Goal: Task Accomplishment & Management: Manage account settings

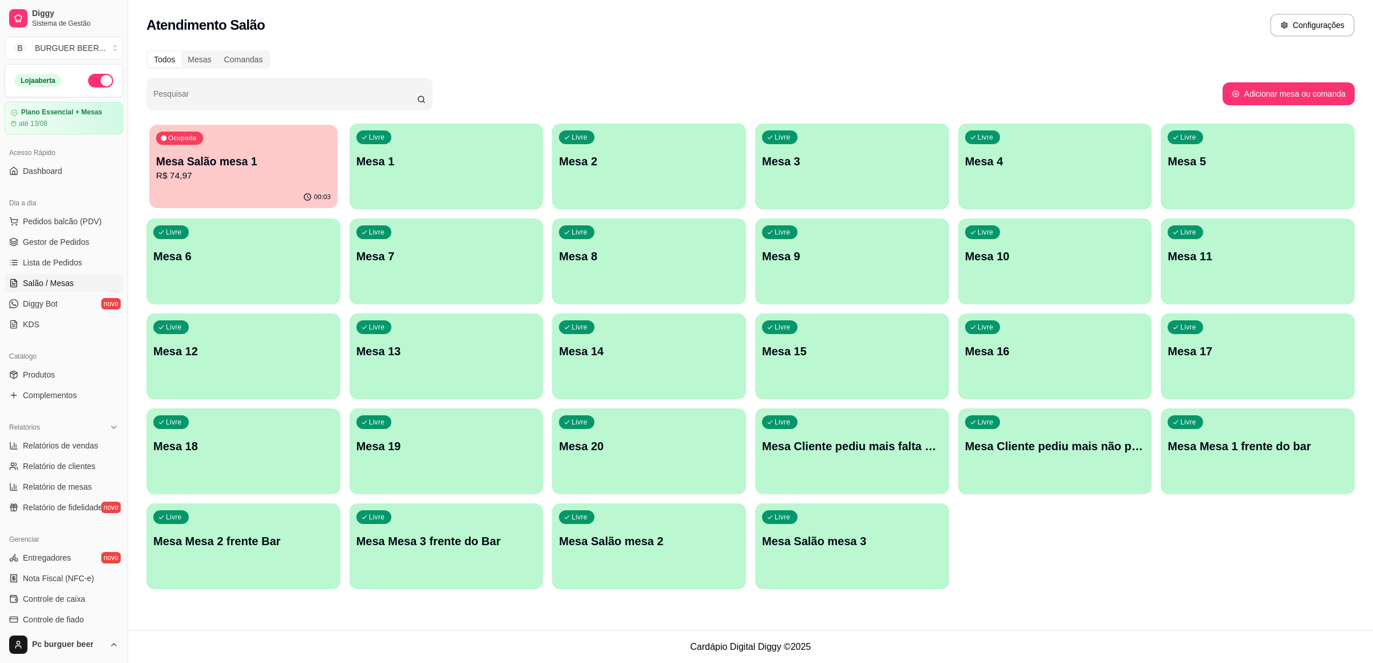
click at [209, 167] on p "Mesa Salão mesa 1" at bounding box center [243, 161] width 174 height 15
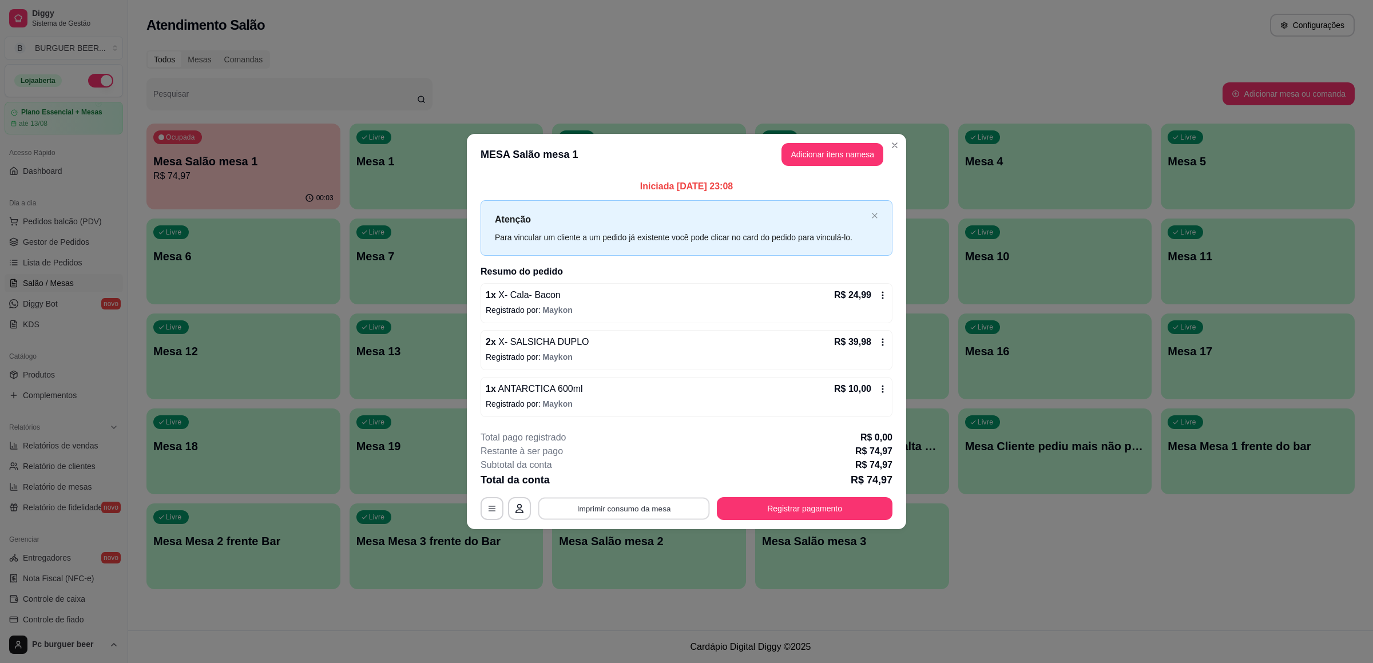
click at [663, 510] on button "Imprimir consumo da mesa" at bounding box center [624, 509] width 172 height 22
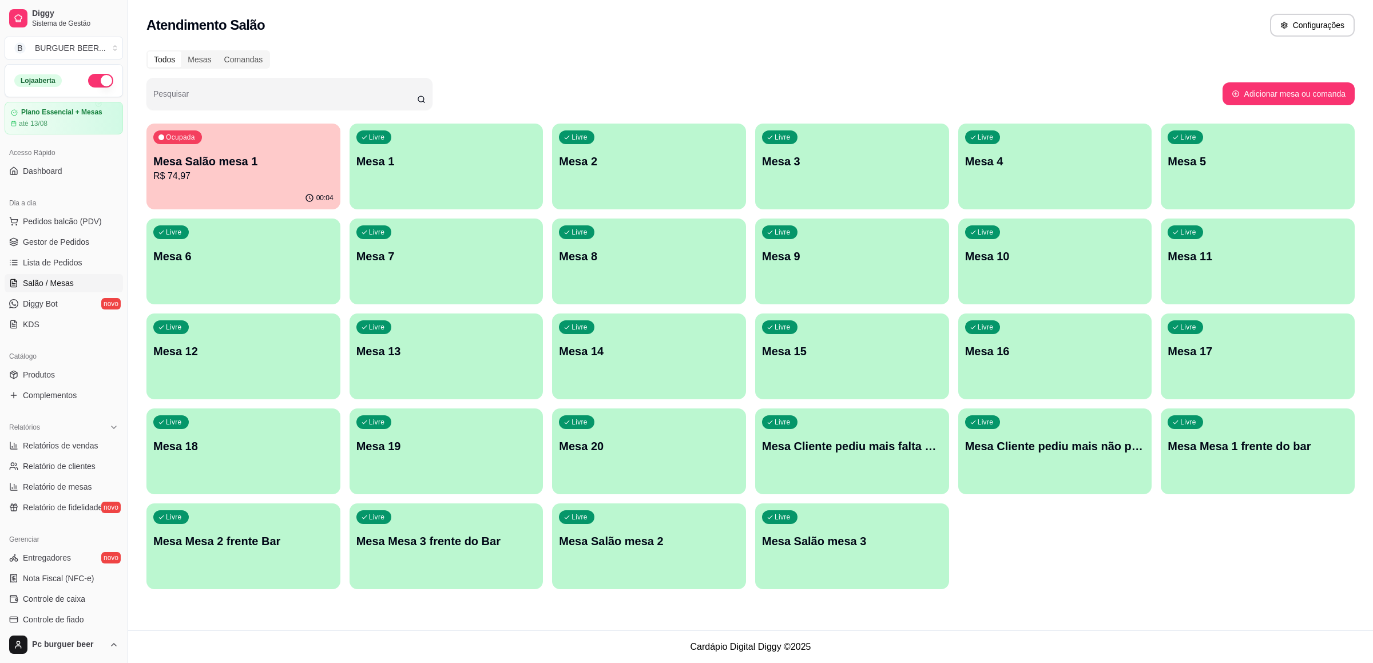
click at [88, 75] on button "button" at bounding box center [100, 81] width 25 height 14
click at [269, 165] on p "Mesa Salão mesa 1" at bounding box center [243, 161] width 180 height 16
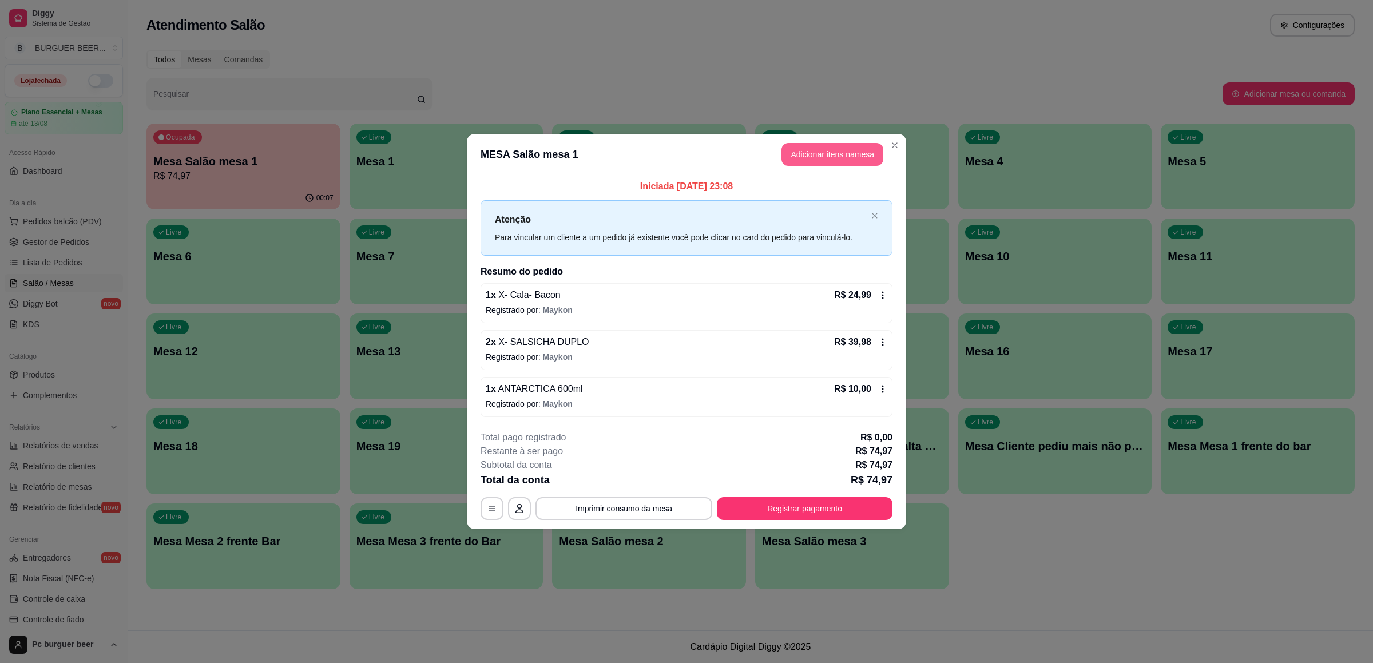
click at [813, 152] on button "Adicionar itens na mesa" at bounding box center [832, 154] width 102 height 23
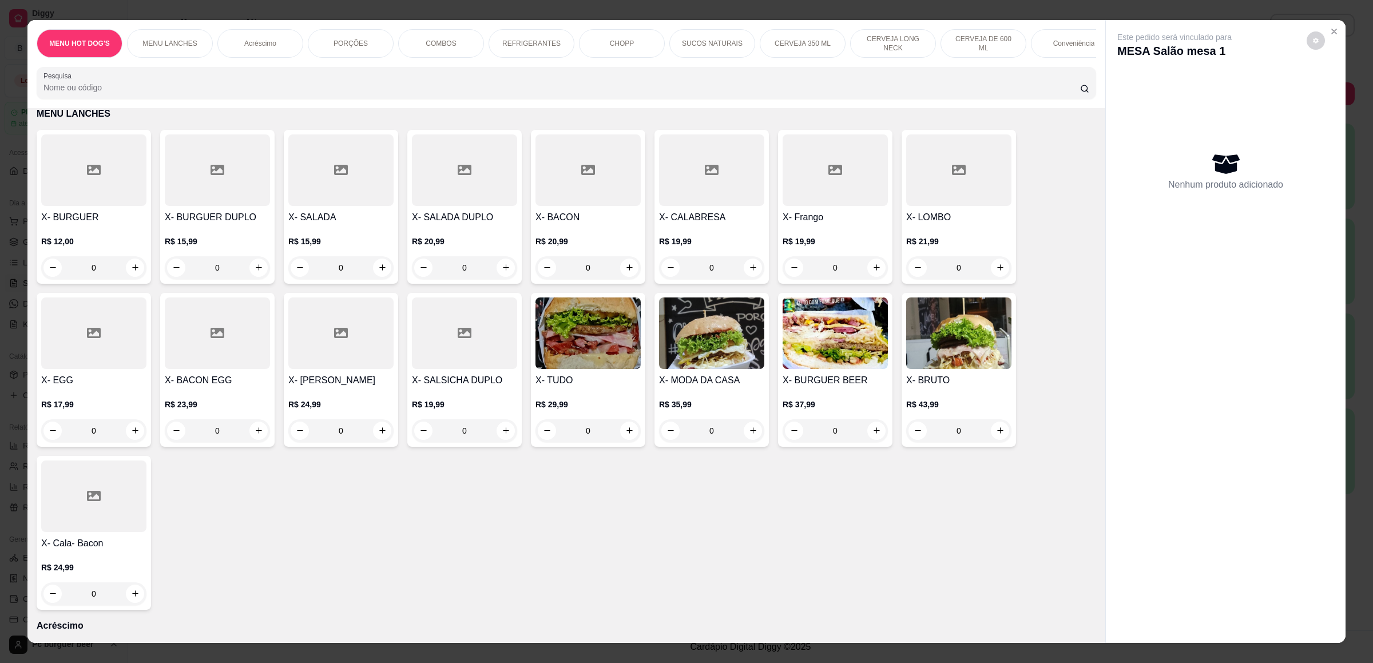
scroll to position [772, 0]
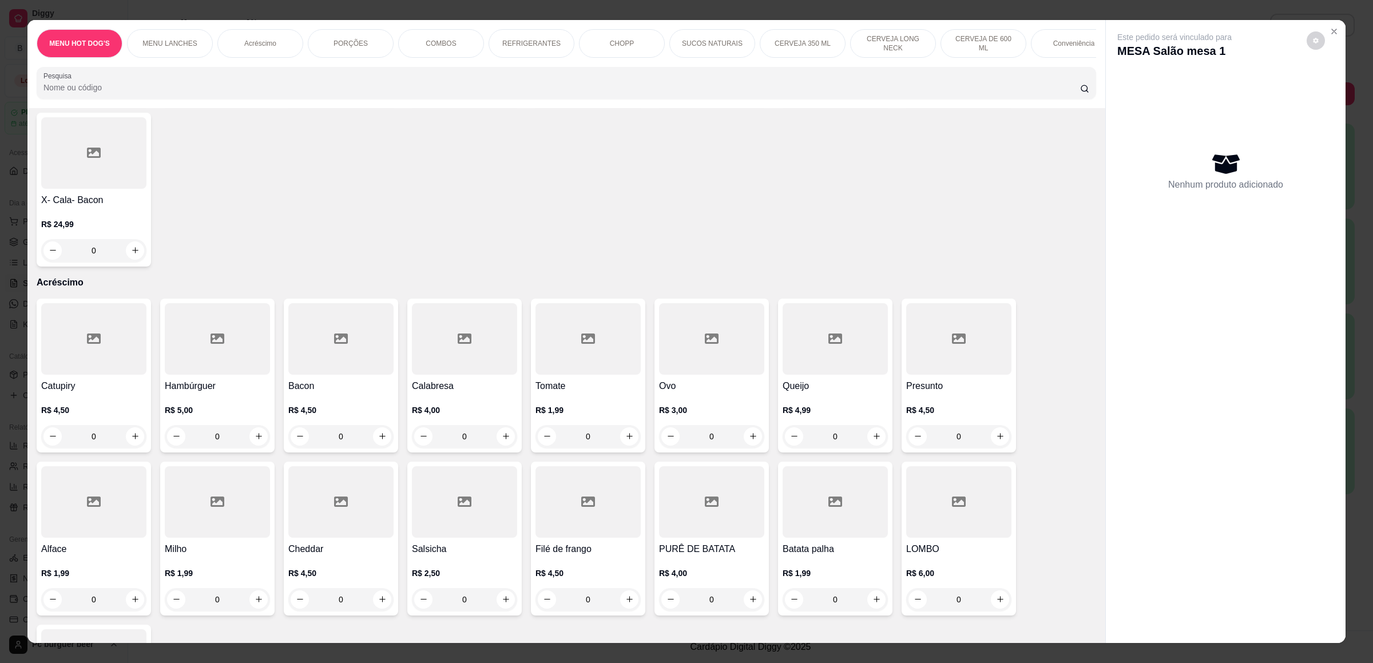
click at [534, 45] on p "REFRIGERANTES" at bounding box center [531, 43] width 58 height 9
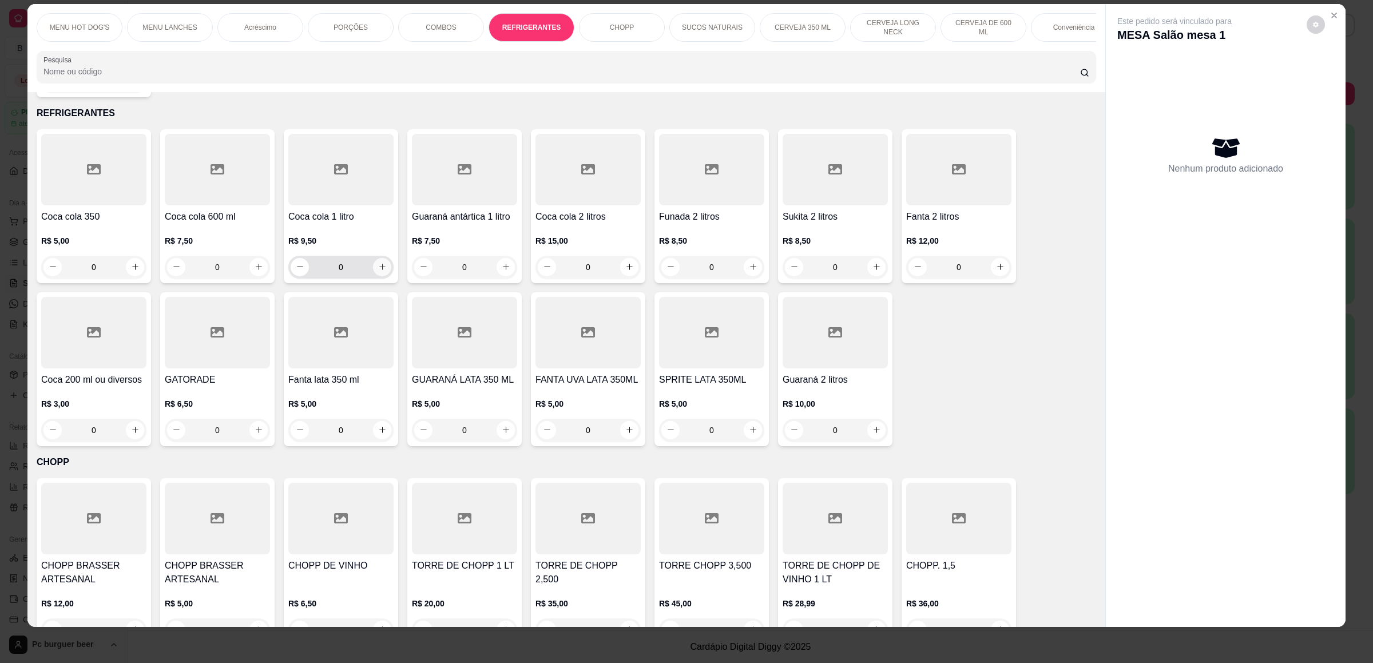
click at [378, 269] on icon "increase-product-quantity" at bounding box center [382, 267] width 9 height 9
type input "1"
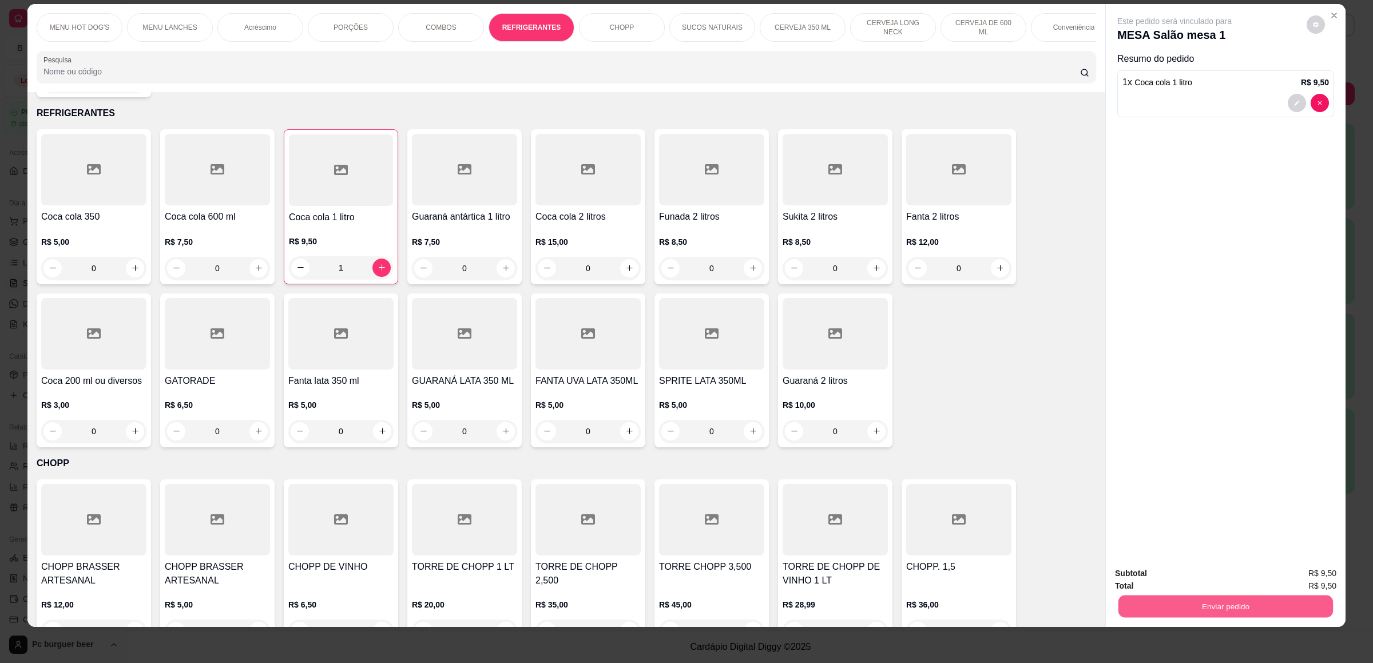
click at [1217, 606] on button "Enviar pedido" at bounding box center [1225, 606] width 214 height 22
click at [1154, 577] on button "Não registrar e enviar pedido" at bounding box center [1186, 577] width 116 height 21
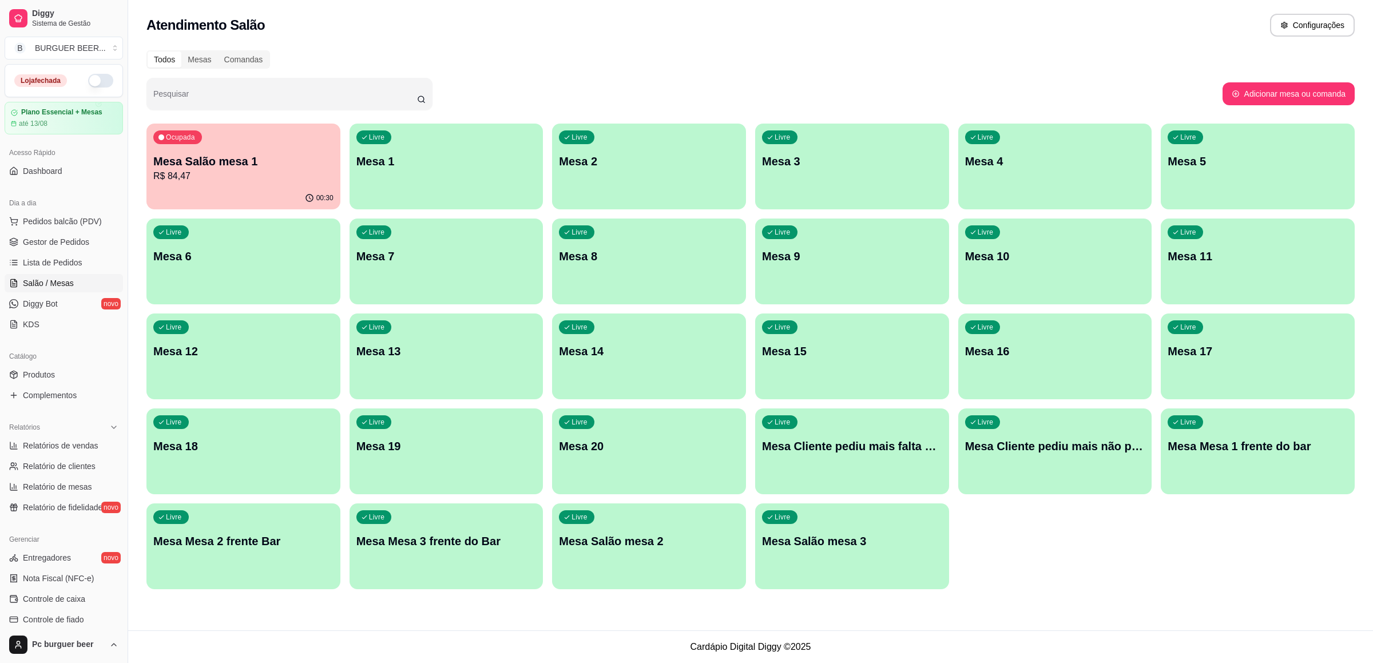
click at [239, 177] on p "R$ 84,47" at bounding box center [243, 176] width 180 height 14
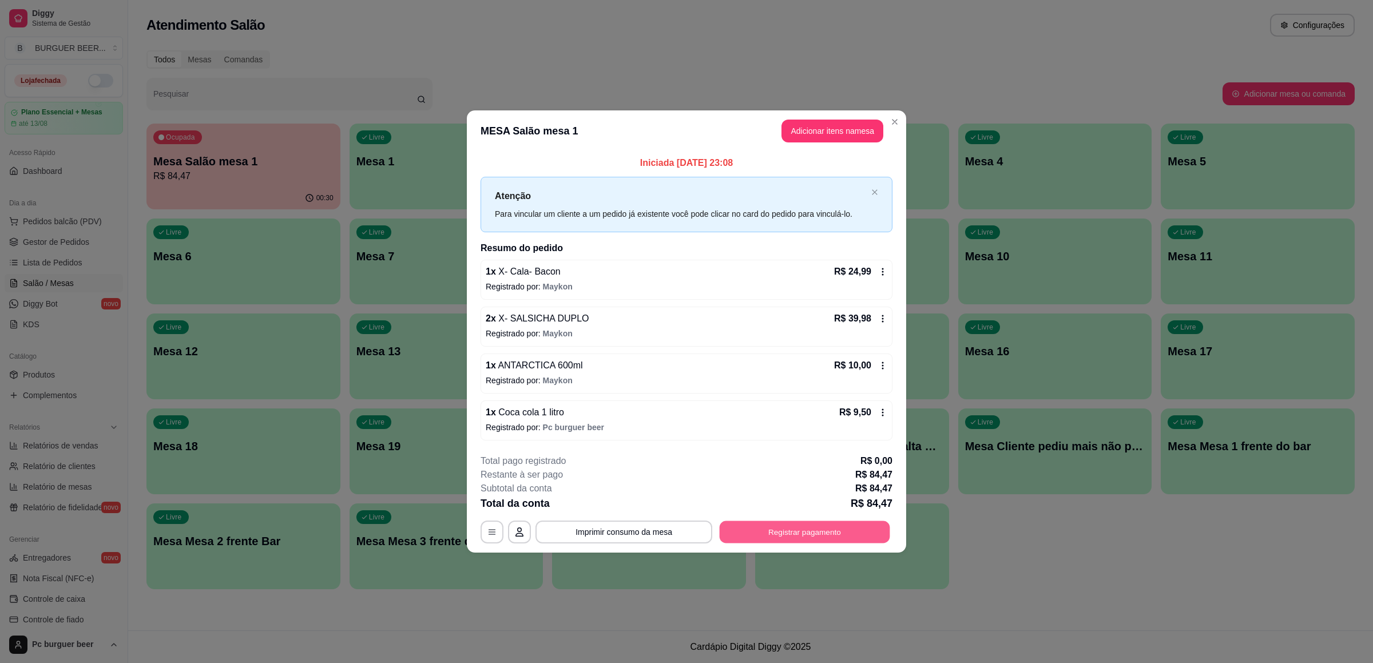
click at [833, 532] on button "Registrar pagamento" at bounding box center [805, 532] width 170 height 22
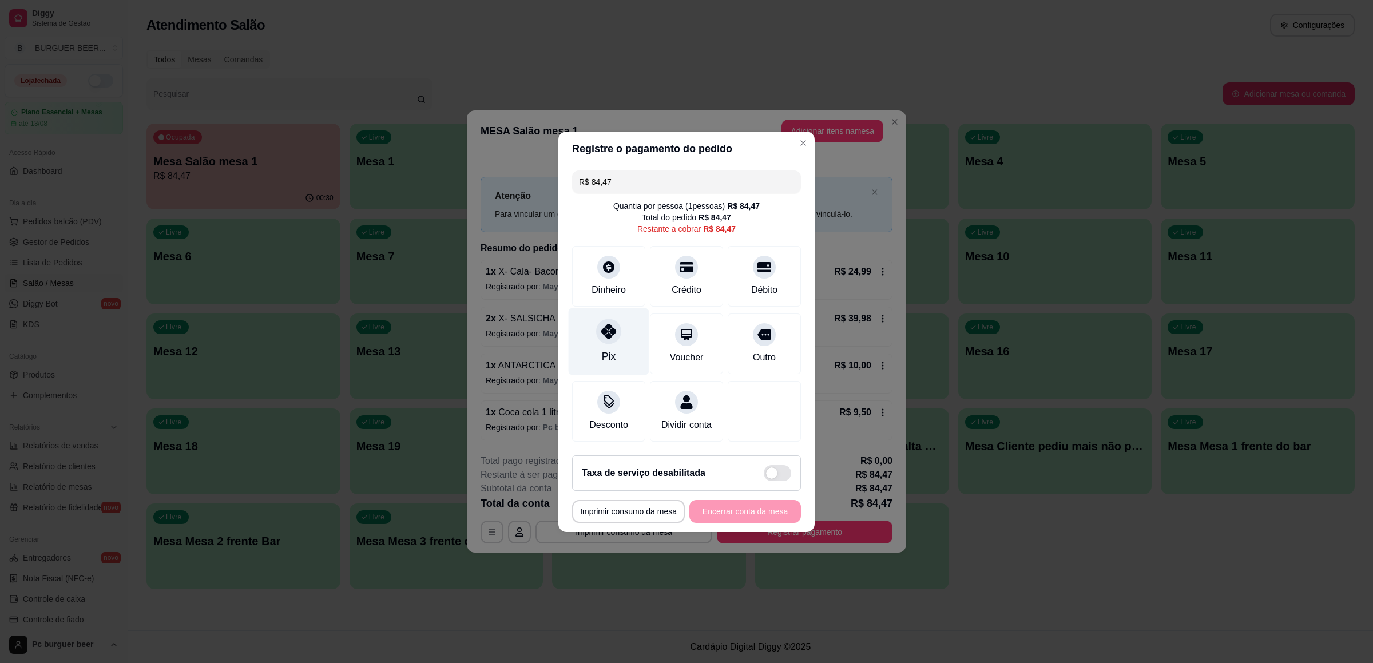
click at [617, 335] on div "Pix" at bounding box center [609, 341] width 81 height 67
type input "R$ 0,00"
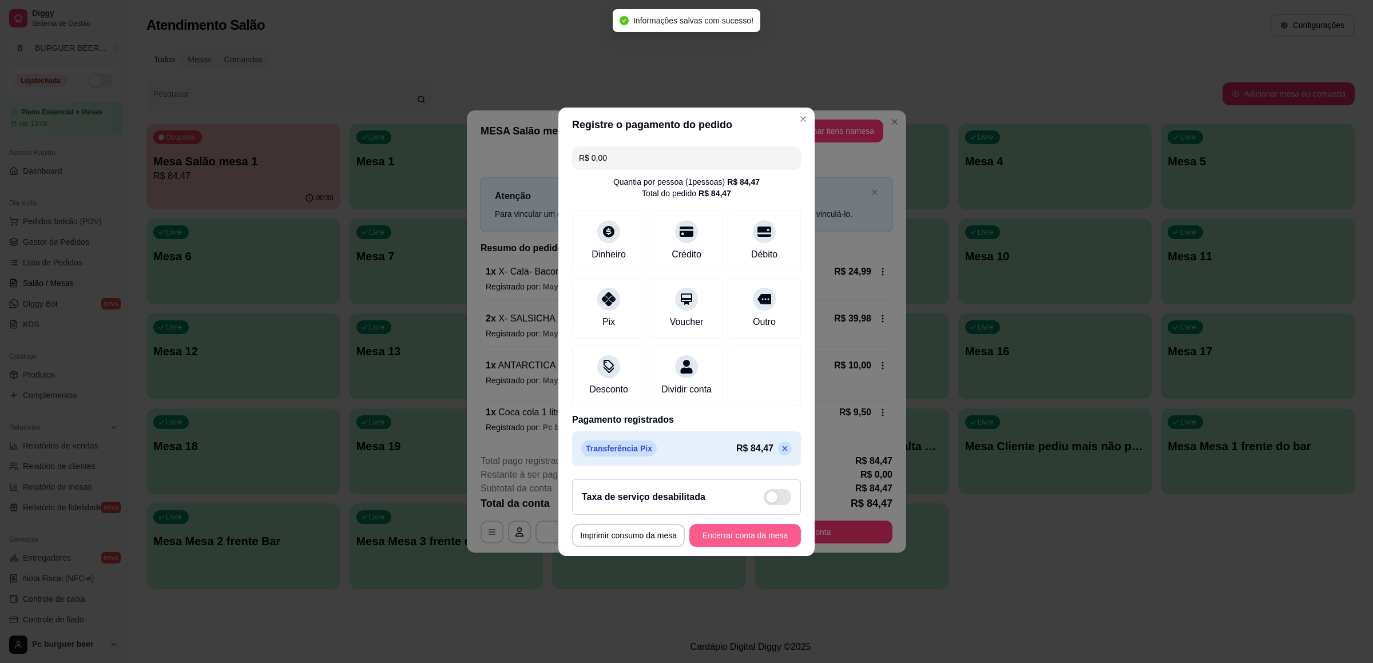
click at [740, 543] on button "Encerrar conta da mesa" at bounding box center [745, 535] width 112 height 23
